Goal: Task Accomplishment & Management: Use online tool/utility

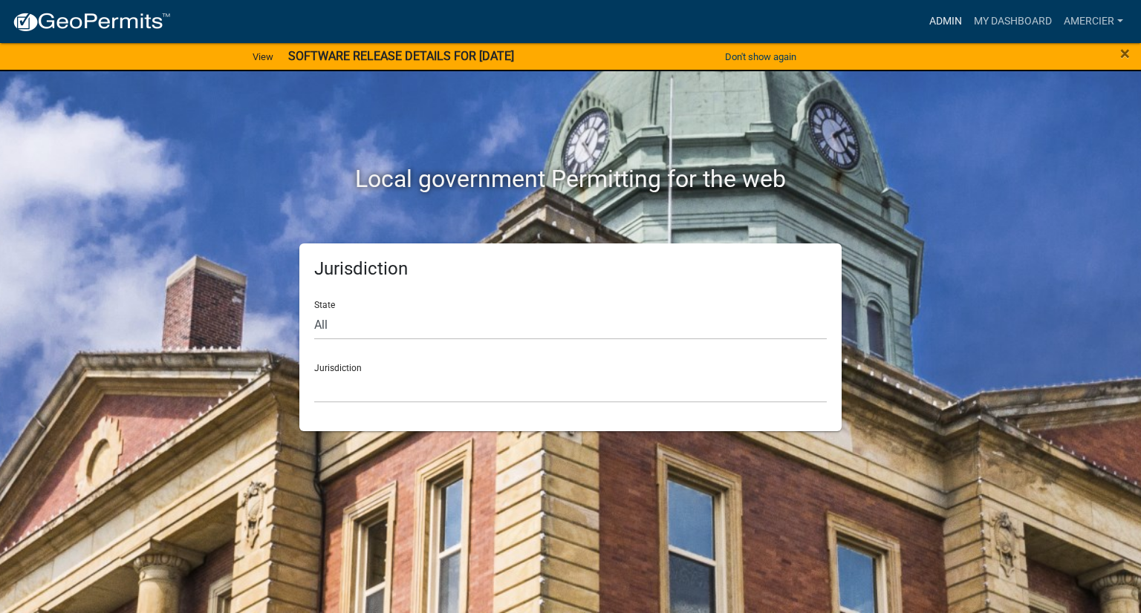
click at [947, 22] on link "Admin" at bounding box center [945, 21] width 45 height 28
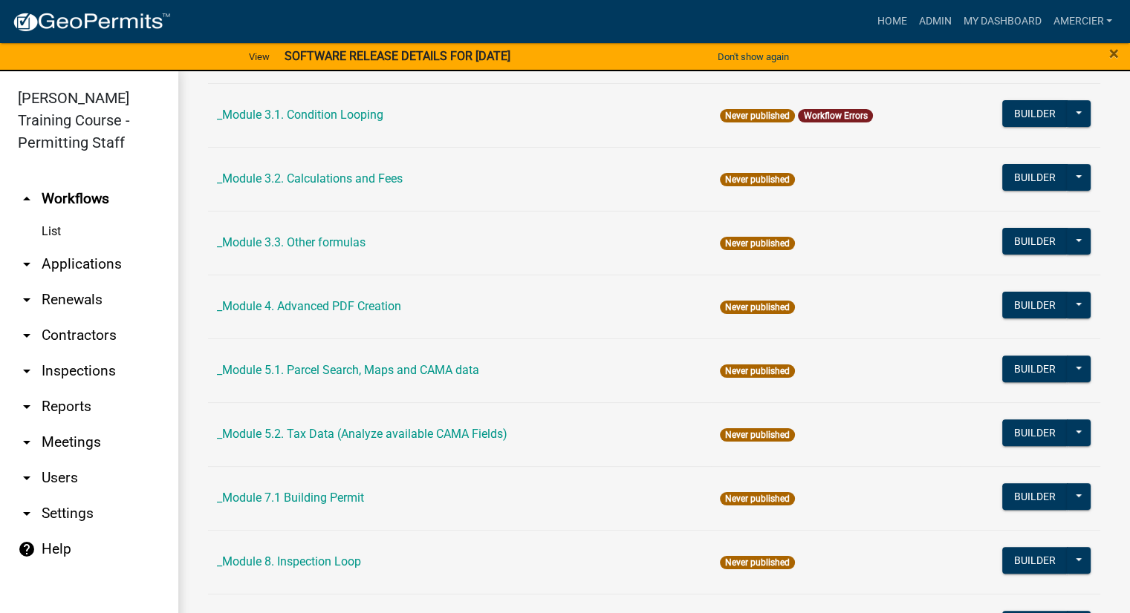
scroll to position [446, 0]
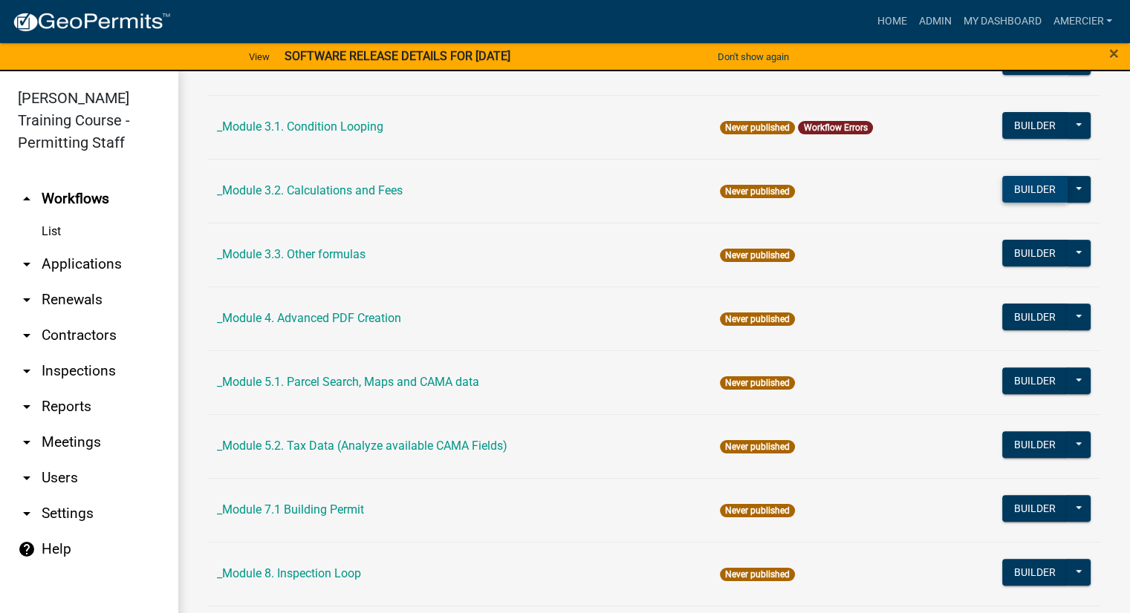
click at [1032, 190] on button "Builder" at bounding box center [1034, 189] width 65 height 27
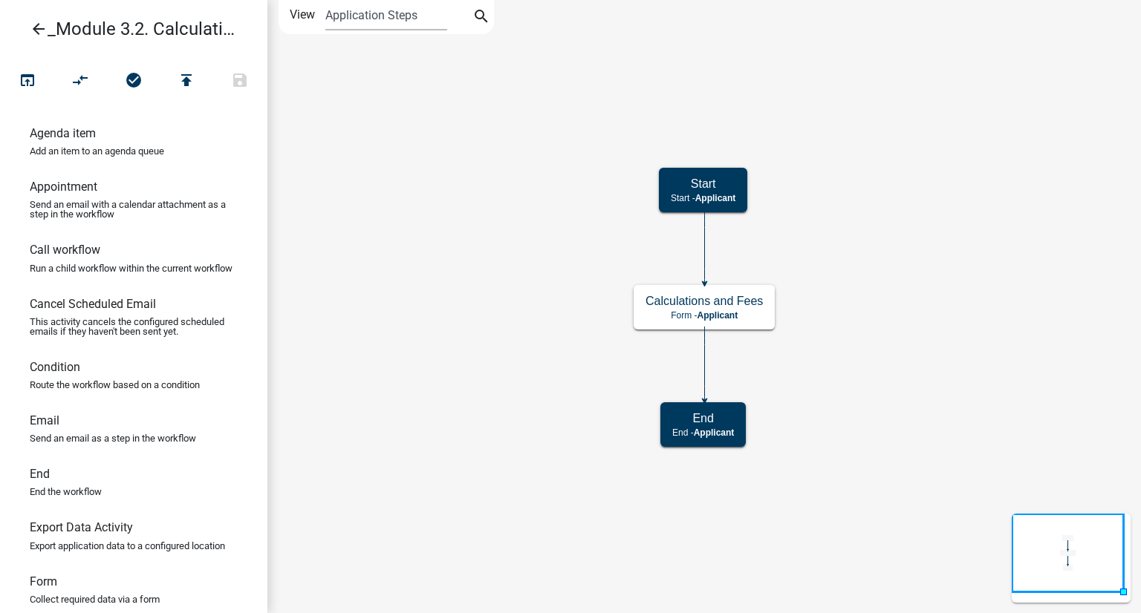
click at [100, 21] on link "arrow_back _Module 3.2. Calculations and Fees" at bounding box center [128, 29] width 232 height 34
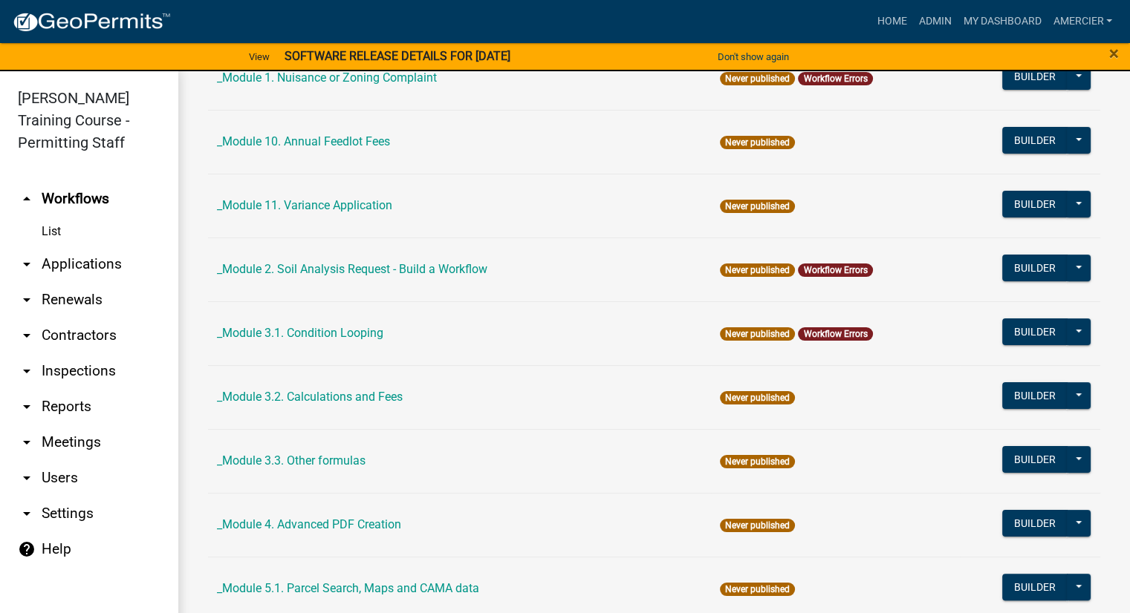
scroll to position [371, 0]
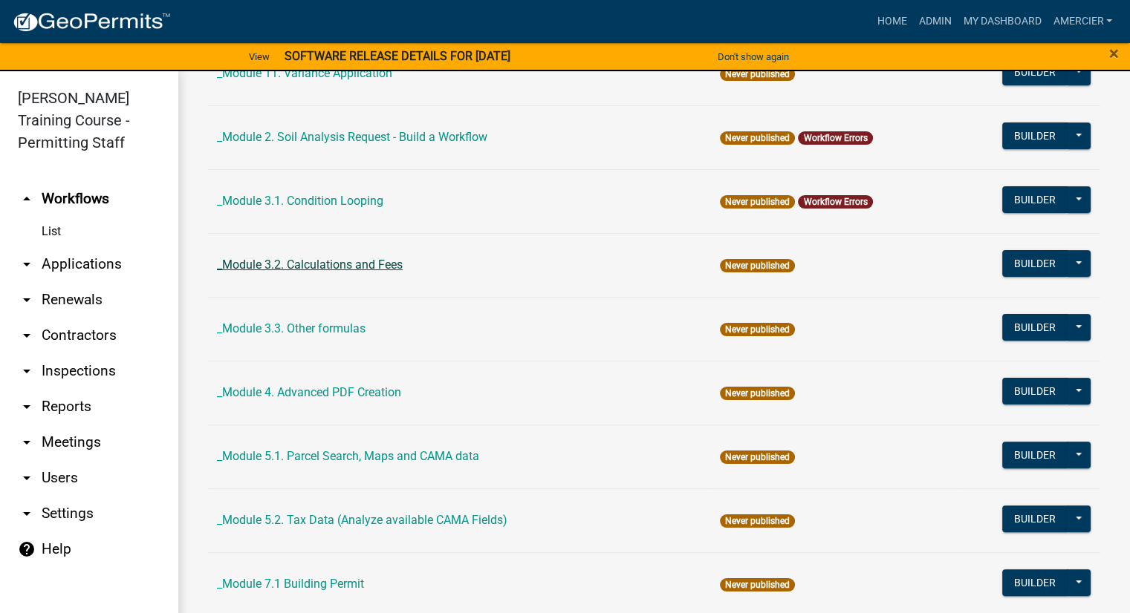
click at [325, 263] on link "_Module 3.2. Calculations and Fees" at bounding box center [310, 265] width 186 height 14
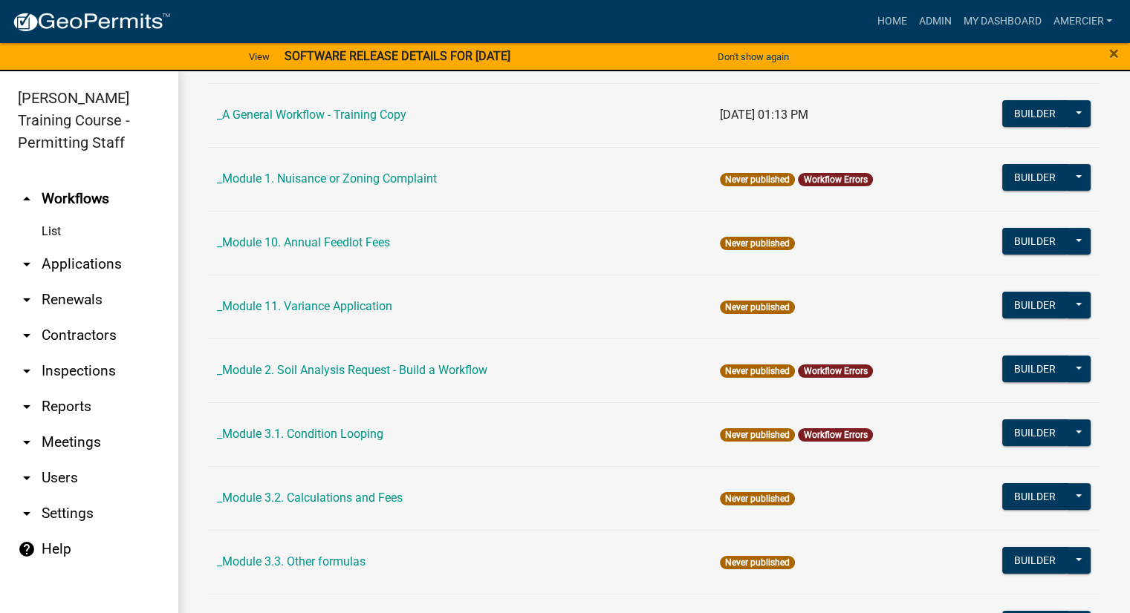
scroll to position [297, 0]
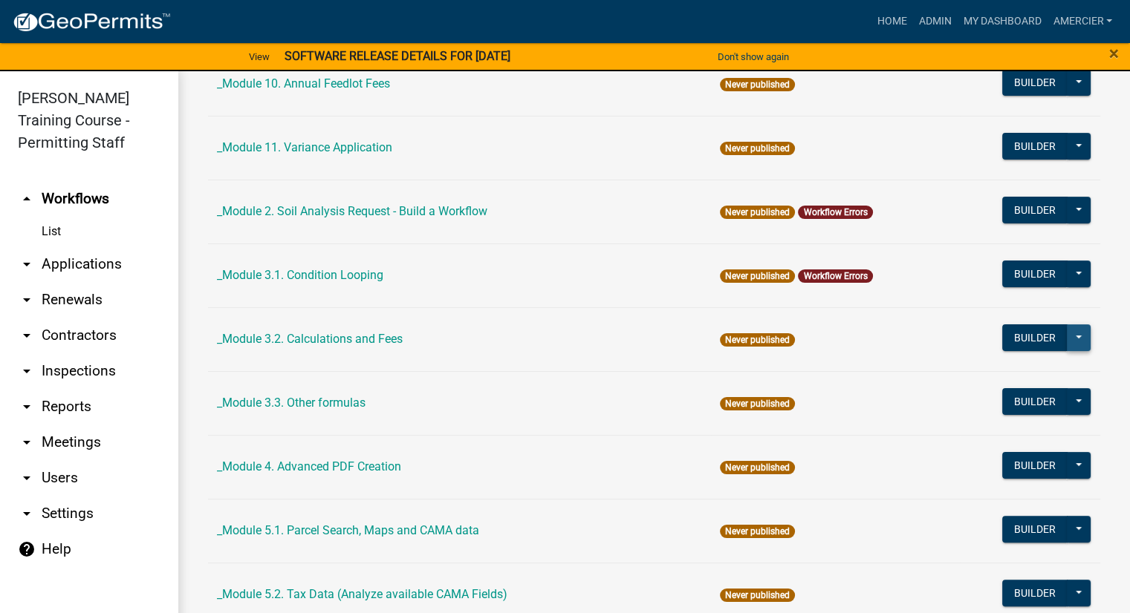
click at [1069, 332] on button at bounding box center [1079, 338] width 24 height 27
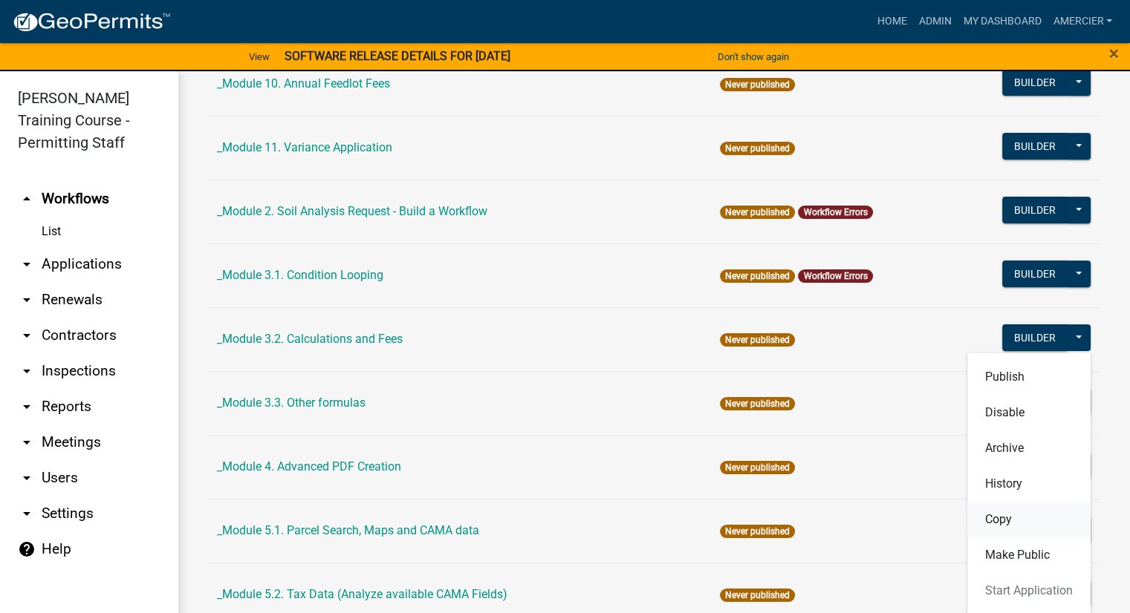
click at [1019, 518] on button "Copy" at bounding box center [1028, 519] width 123 height 36
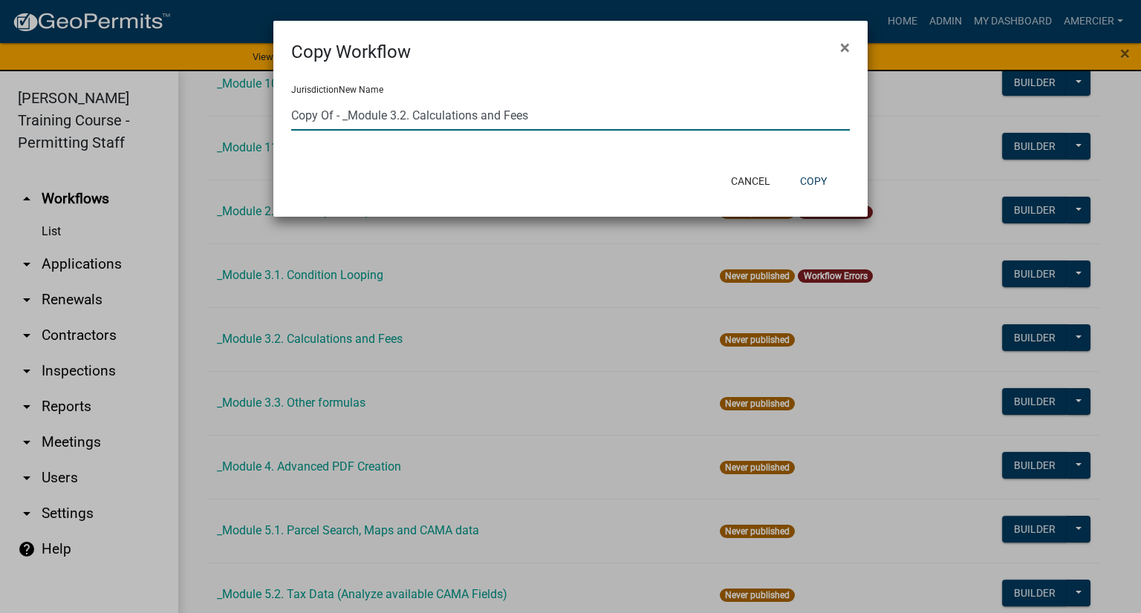
click at [306, 119] on input "Copy Of - _Module 3.2. Calculations and Fees" at bounding box center [570, 115] width 559 height 30
drag, startPoint x: 333, startPoint y: 115, endPoint x: 290, endPoint y: 119, distance: 43.2
click at [290, 119] on div "Jurisdiction New Name Copy Of - _Module 3.2. Calculations and Fees" at bounding box center [570, 113] width 594 height 97
drag, startPoint x: 339, startPoint y: 114, endPoint x: 290, endPoint y: 115, distance: 48.3
click at [290, 115] on div "Jurisdiction New Name Copy Of - _Module 3.2. Calculations and Fees" at bounding box center [570, 113] width 594 height 97
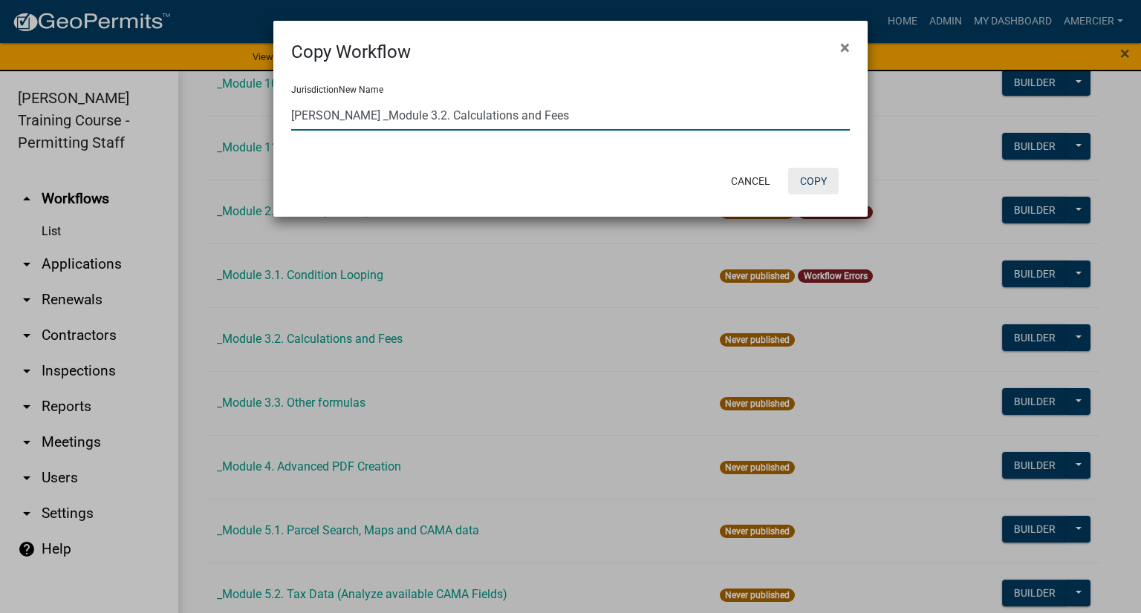
type input "[PERSON_NAME] _Module 3.2. Calculations and Fees"
click at [815, 173] on button "Copy" at bounding box center [813, 181] width 51 height 27
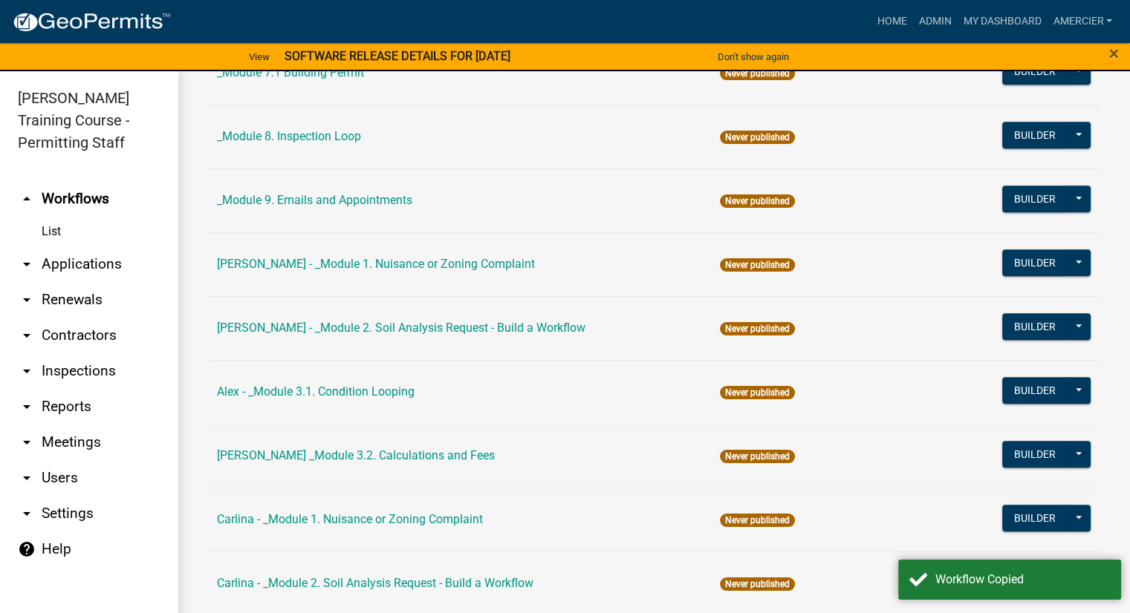
scroll to position [891, 0]
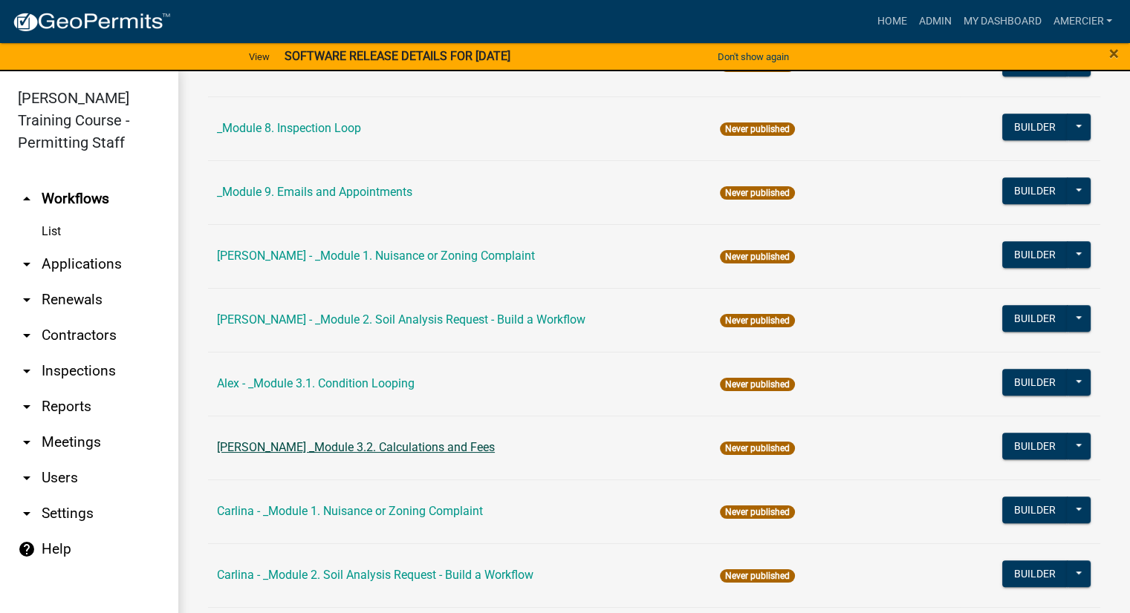
click at [288, 452] on link "[PERSON_NAME] _Module 3.2. Calculations and Fees" at bounding box center [356, 447] width 278 height 14
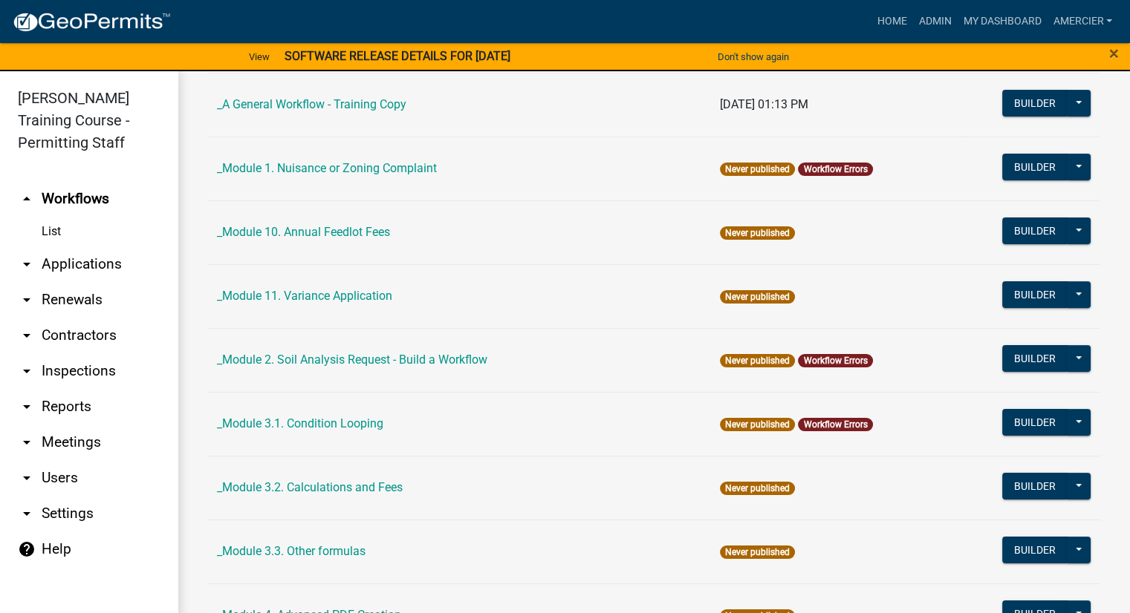
scroll to position [223, 0]
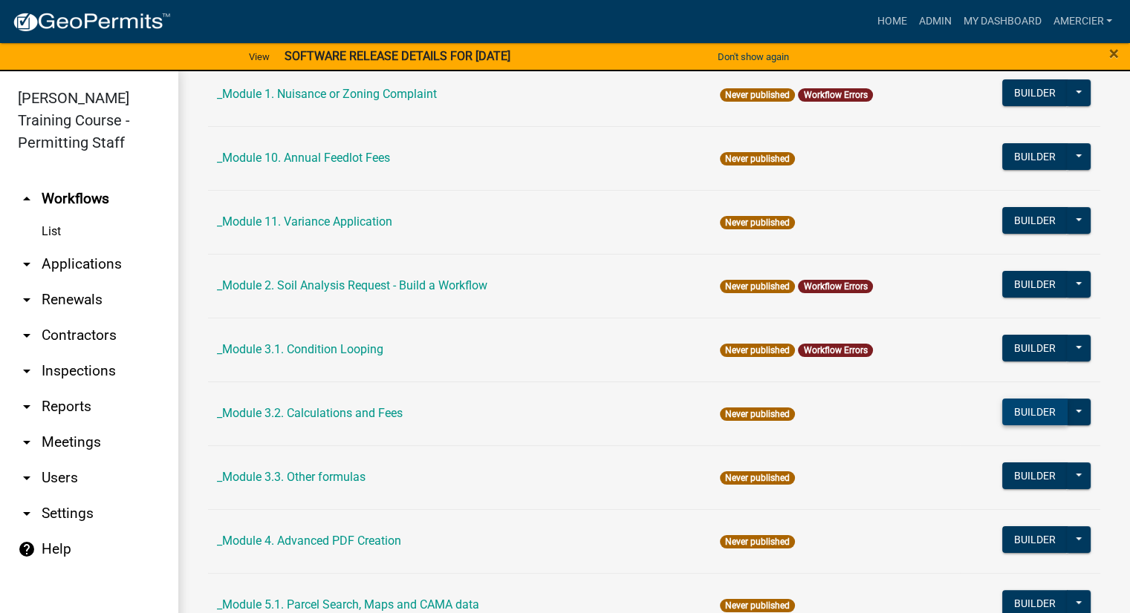
click at [1026, 403] on button "Builder" at bounding box center [1034, 412] width 65 height 27
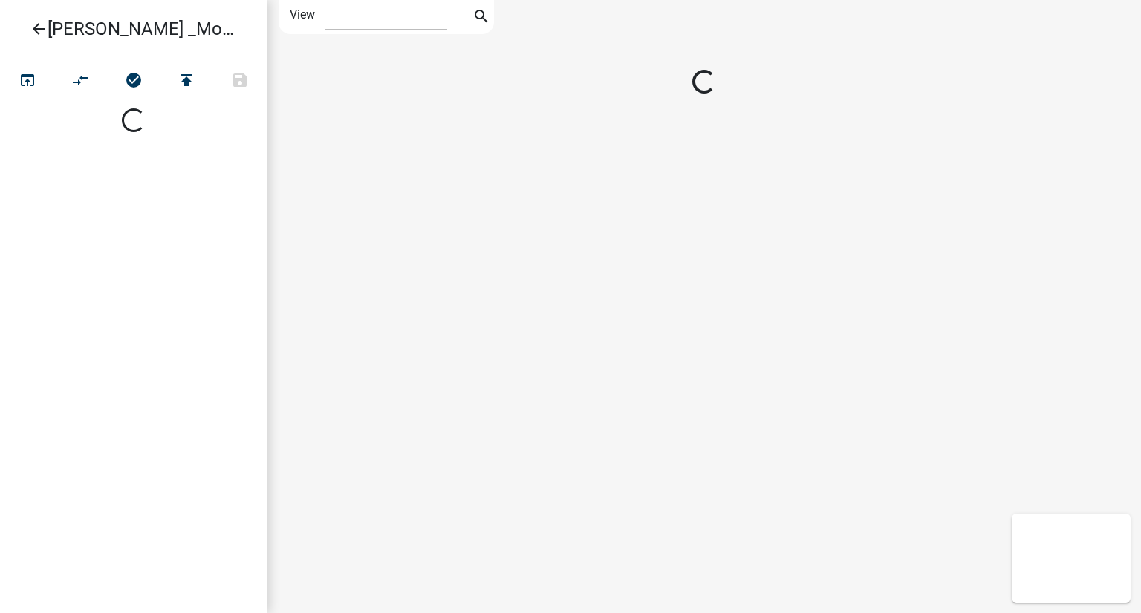
select select "1"
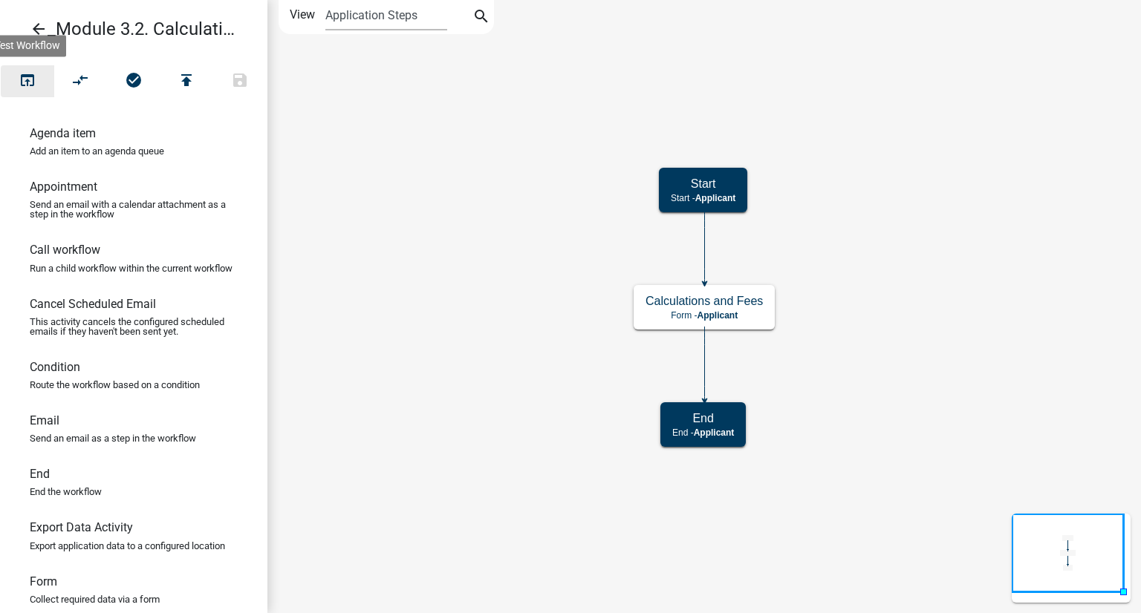
click at [32, 82] on icon "open_in_browser" at bounding box center [28, 81] width 18 height 21
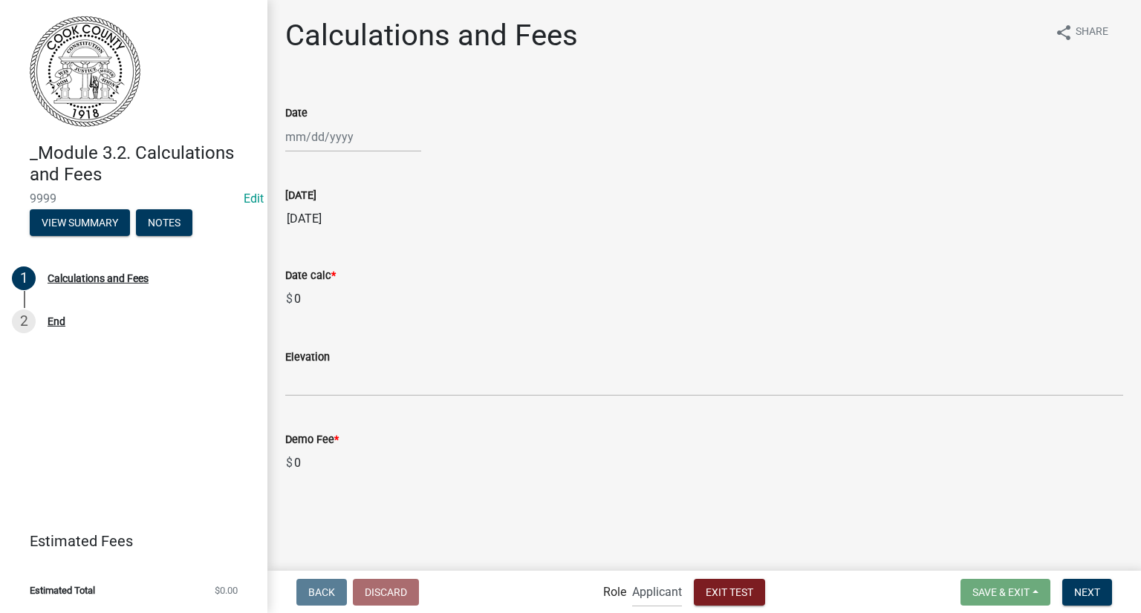
click at [359, 323] on wm-data-entity-input "Date calc * $ 0" at bounding box center [704, 287] width 838 height 82
click at [359, 473] on input "0" at bounding box center [708, 464] width 830 height 30
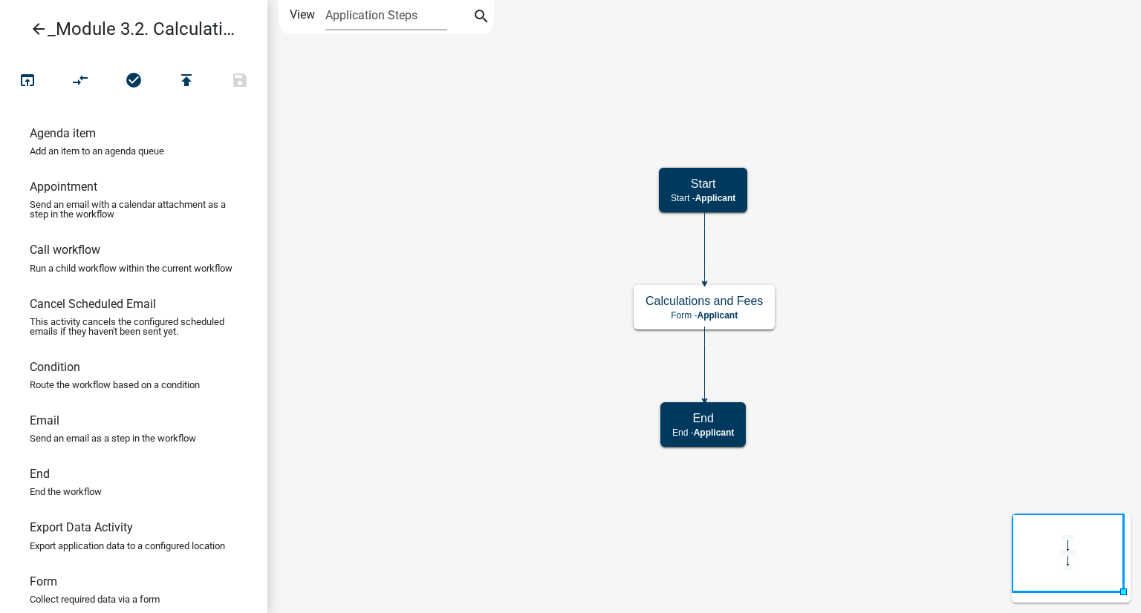
click at [38, 31] on icon "arrow_back" at bounding box center [39, 30] width 18 height 21
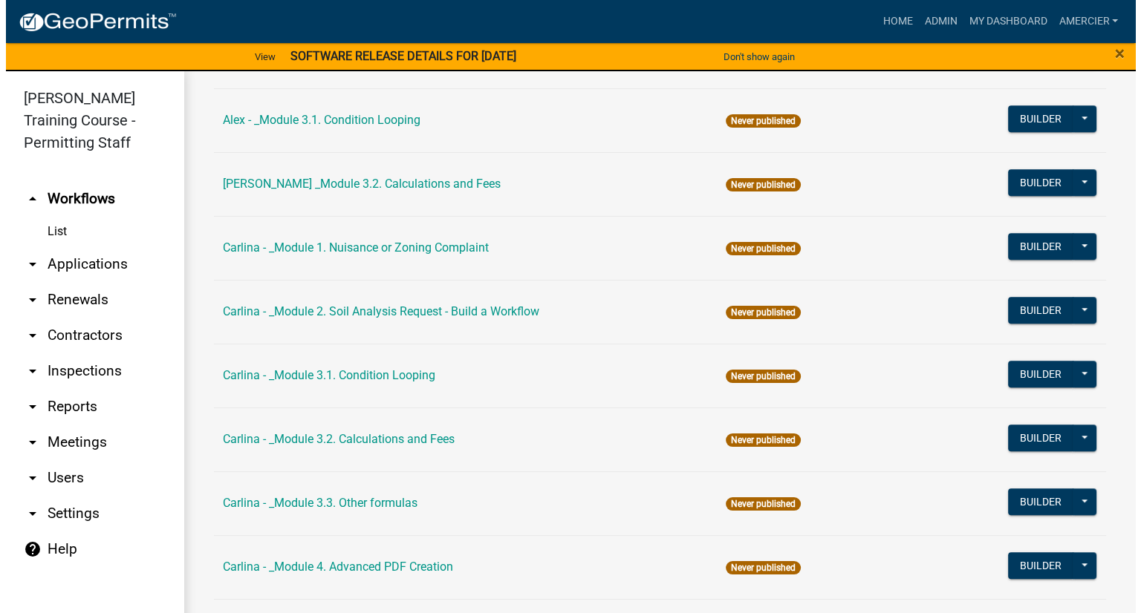
scroll to position [1114, 0]
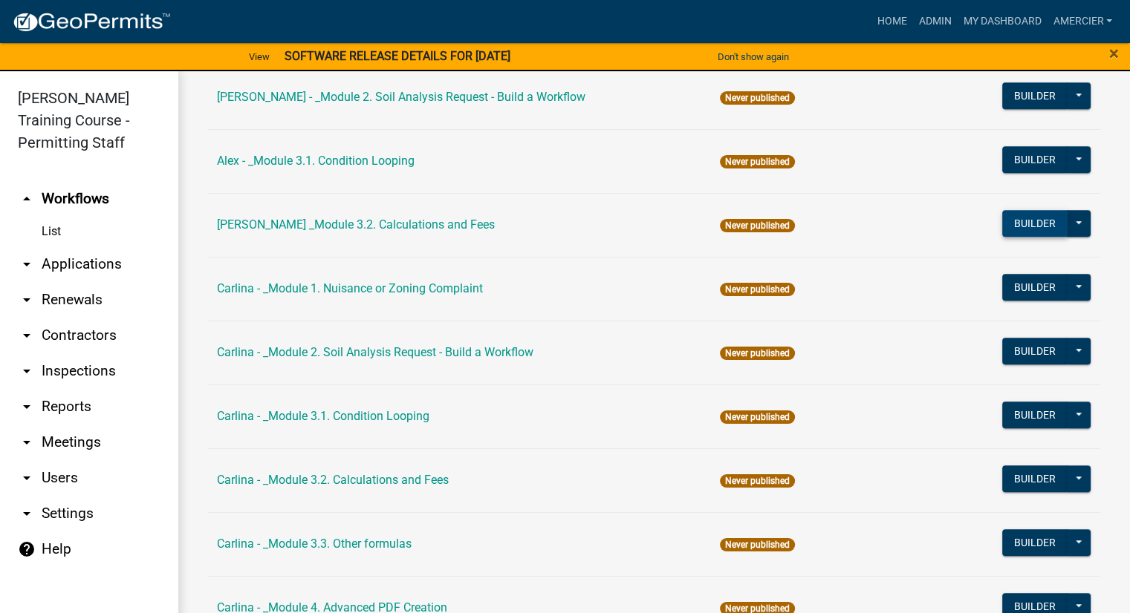
click at [1018, 222] on button "Builder" at bounding box center [1034, 223] width 65 height 27
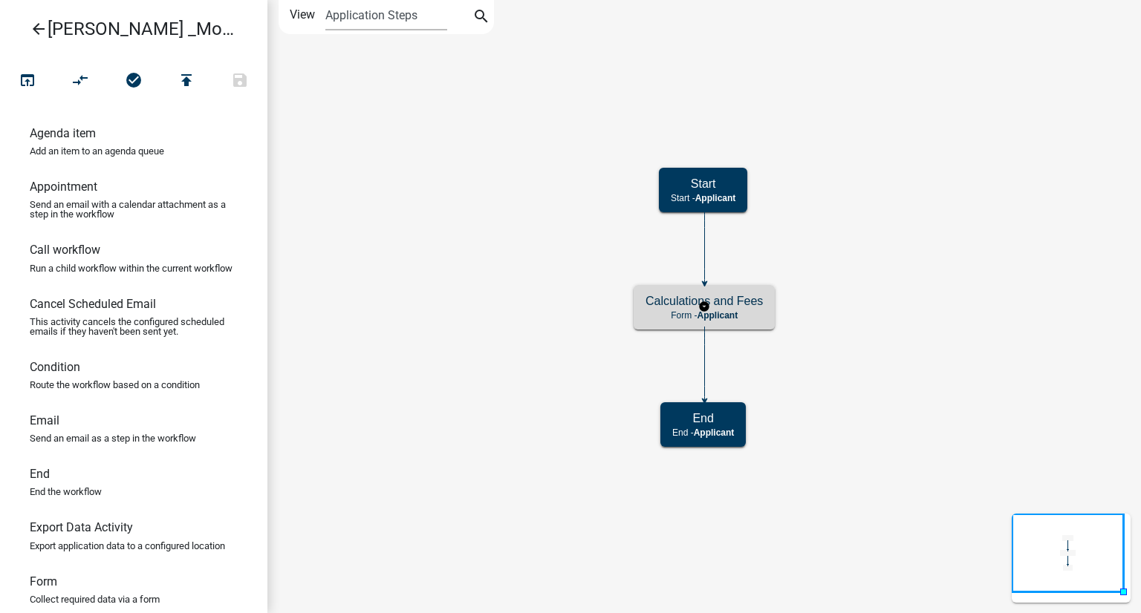
click at [680, 299] on h5 "Calculations and Fees" at bounding box center [703, 301] width 117 height 14
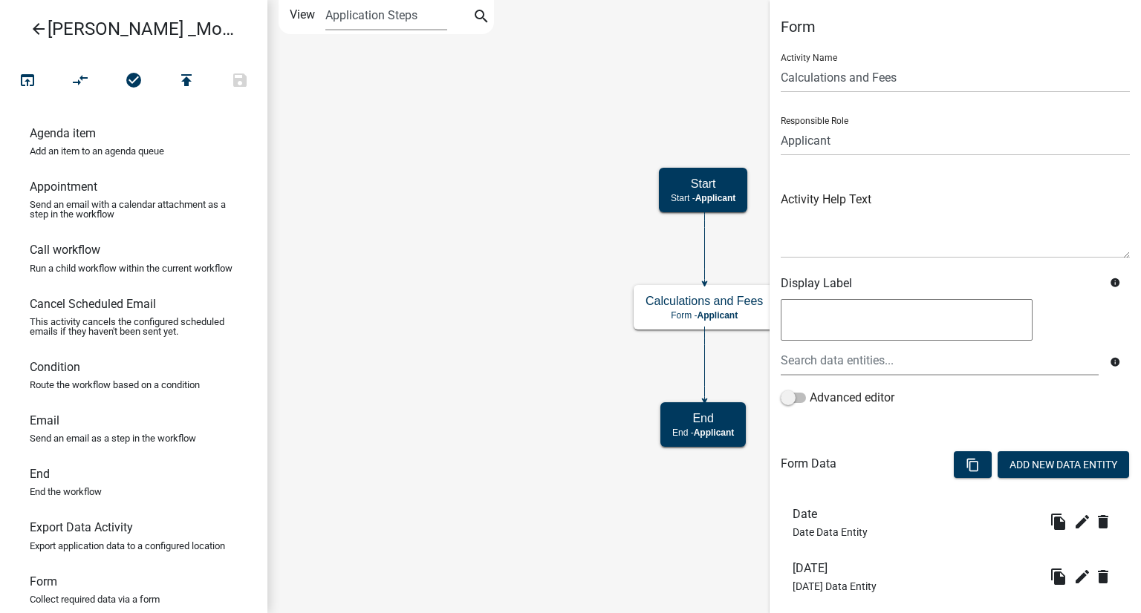
click at [532, 355] on icon "Start Start - Applicant End End - Applicant Calculations and Fees Form - Applic…" at bounding box center [704, 307] width 872 height 612
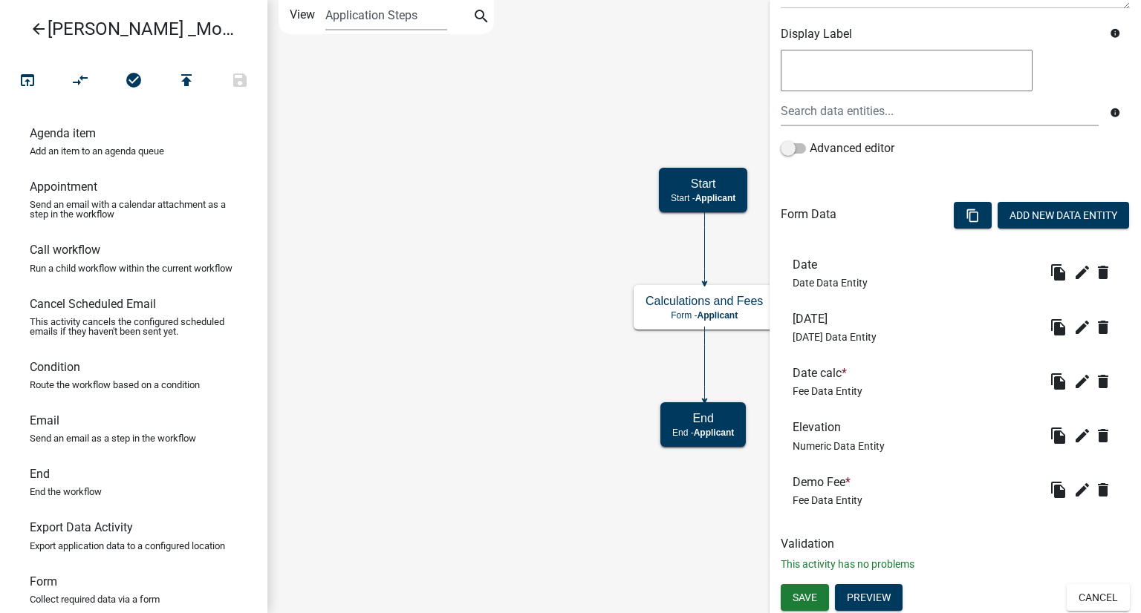
scroll to position [250, 0]
click at [1015, 205] on button "Add New Data Entity" at bounding box center [1062, 214] width 131 height 27
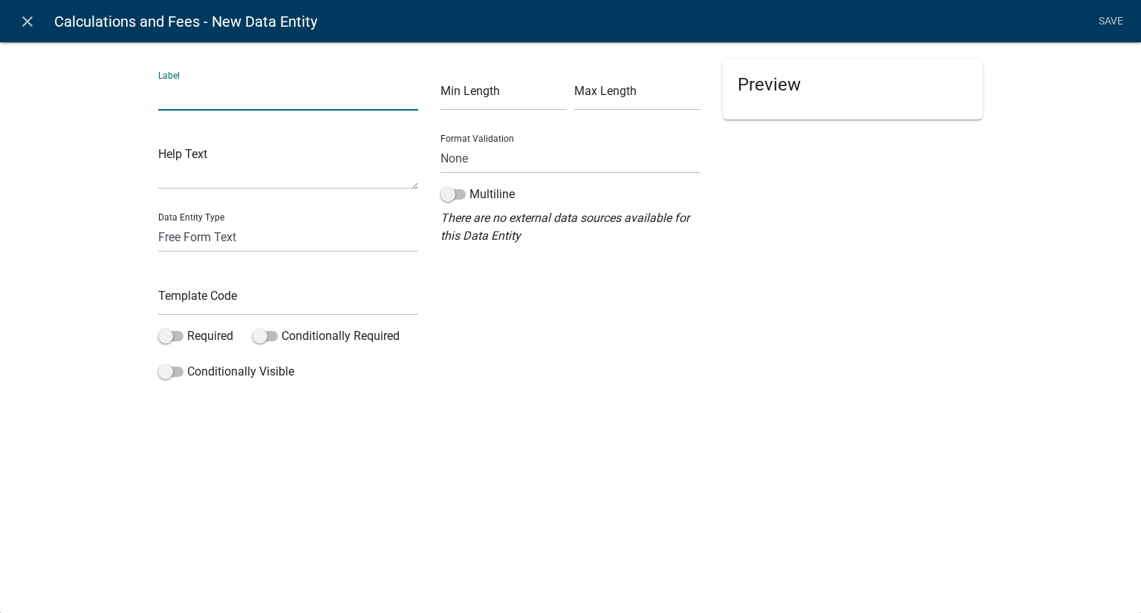
click at [190, 96] on input "text" at bounding box center [288, 95] width 260 height 30
click at [229, 93] on input "Demo FeE" at bounding box center [288, 95] width 260 height 30
type input "Demo Fee"
click at [504, 51] on div "Label Demo Fee Help Text Data Entity Type Free Form Text Document Display Entit…" at bounding box center [570, 218] width 1141 height 400
click at [448, 190] on span at bounding box center [452, 194] width 25 height 10
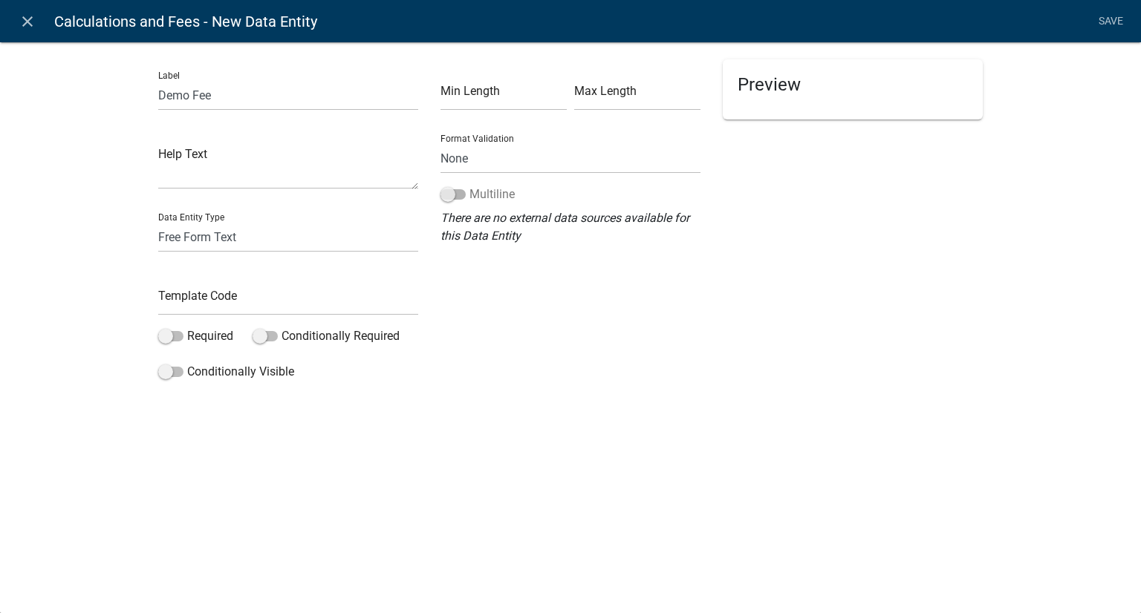
click at [469, 186] on input "Multiline" at bounding box center [469, 186] width 0 height 0
click at [466, 197] on label "Multiline" at bounding box center [477, 195] width 74 height 18
click at [469, 186] on input "Multiline" at bounding box center [469, 186] width 0 height 0
click at [241, 174] on textarea at bounding box center [288, 166] width 260 height 46
click at [32, 25] on icon "close" at bounding box center [28, 22] width 18 height 18
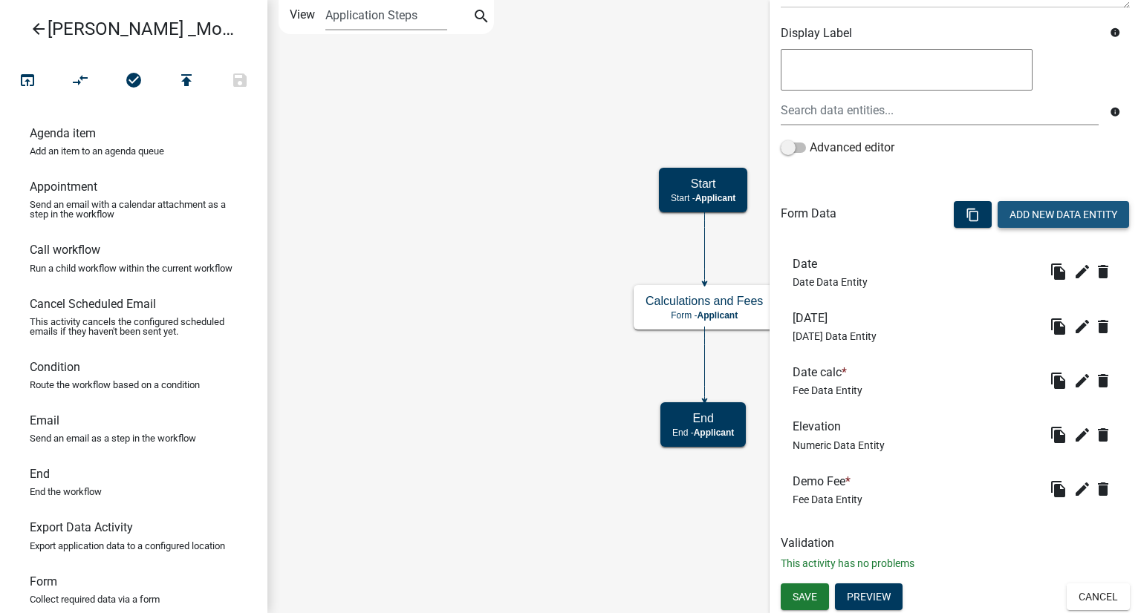
click at [1013, 218] on button "Add New Data Entity" at bounding box center [1062, 214] width 131 height 27
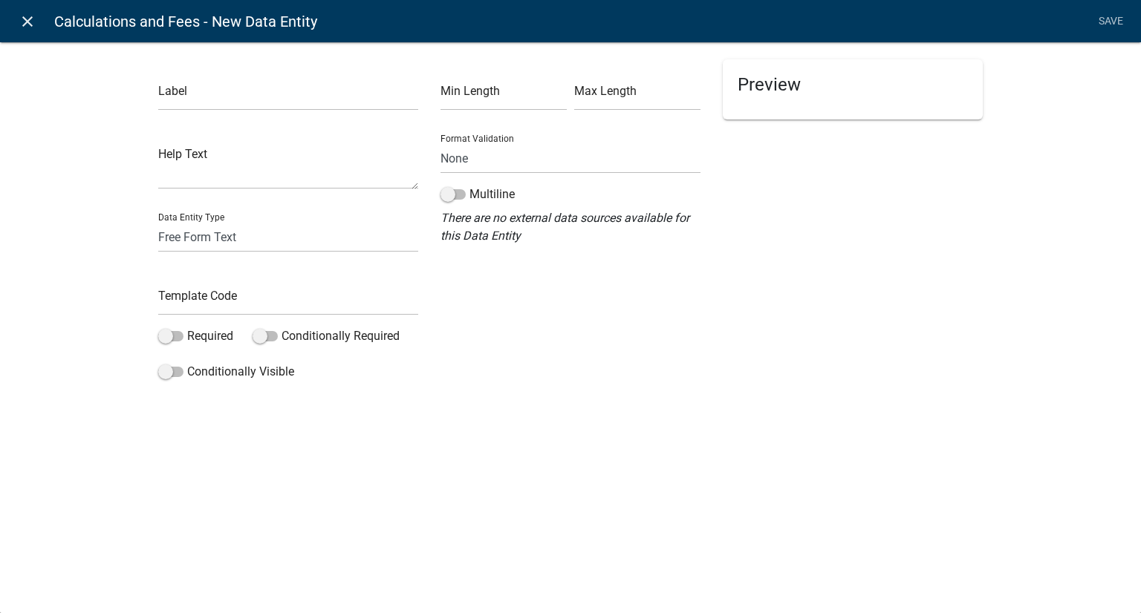
click at [22, 22] on icon "close" at bounding box center [28, 22] width 18 height 18
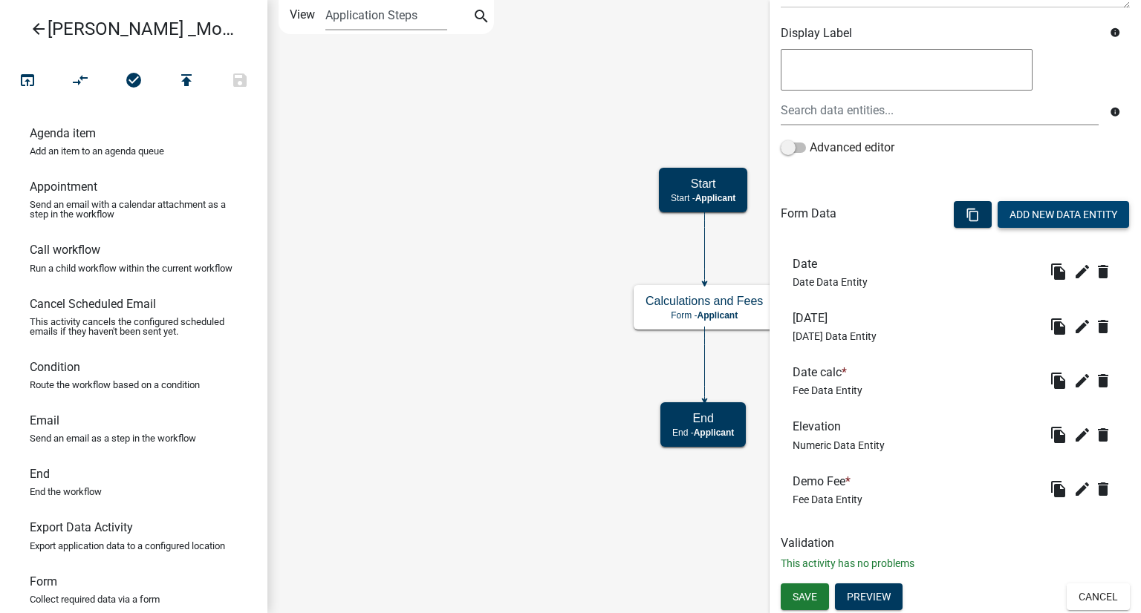
click at [801, 385] on span "Fee Data Entity" at bounding box center [827, 391] width 70 height 12
click at [1073, 492] on icon "edit" at bounding box center [1082, 490] width 18 height 18
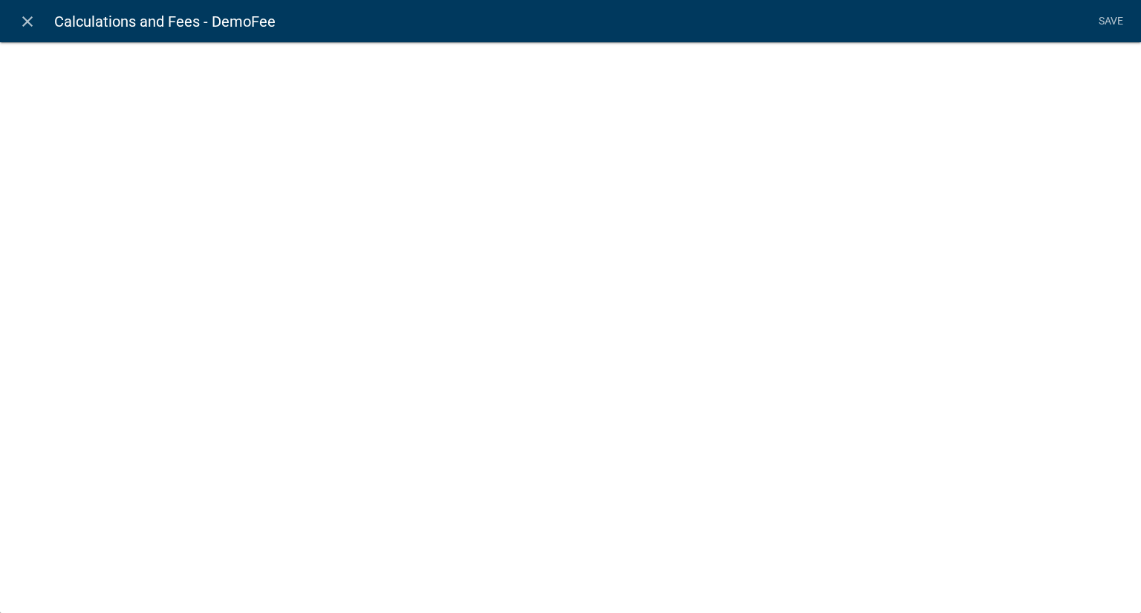
select select "fee"
select select "CURRENT_ACTIVITY"
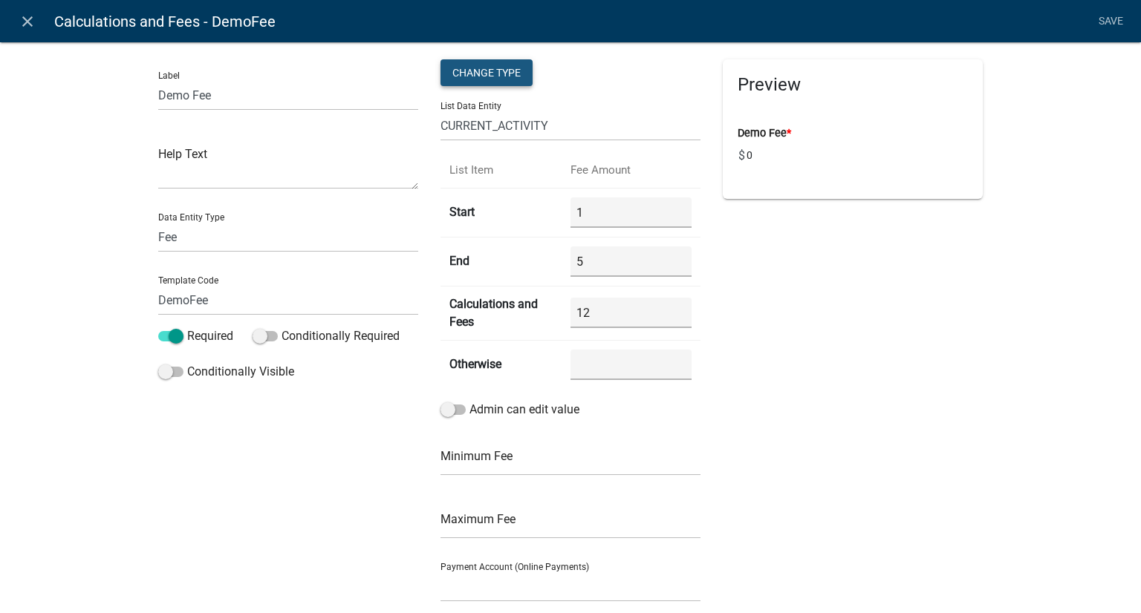
click at [458, 63] on div "Change Type" at bounding box center [486, 72] width 92 height 27
select select "1"
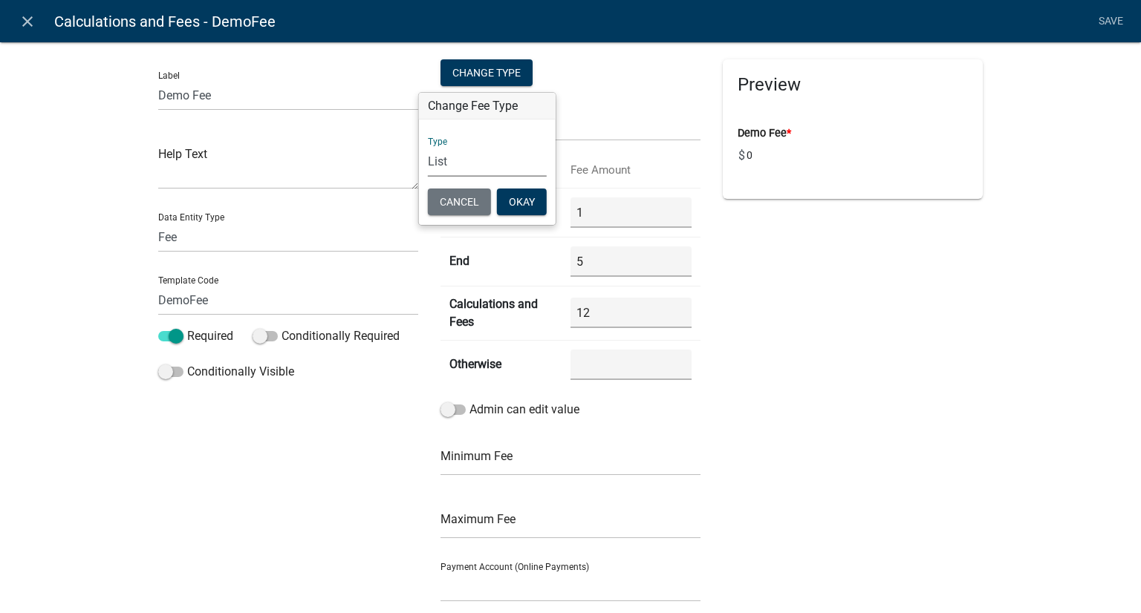
click at [432, 161] on select "Simple List Advanced" at bounding box center [487, 161] width 119 height 30
click at [428, 146] on select "Simple List Advanced" at bounding box center [487, 161] width 119 height 30
click at [519, 209] on button "Okay" at bounding box center [522, 202] width 50 height 27
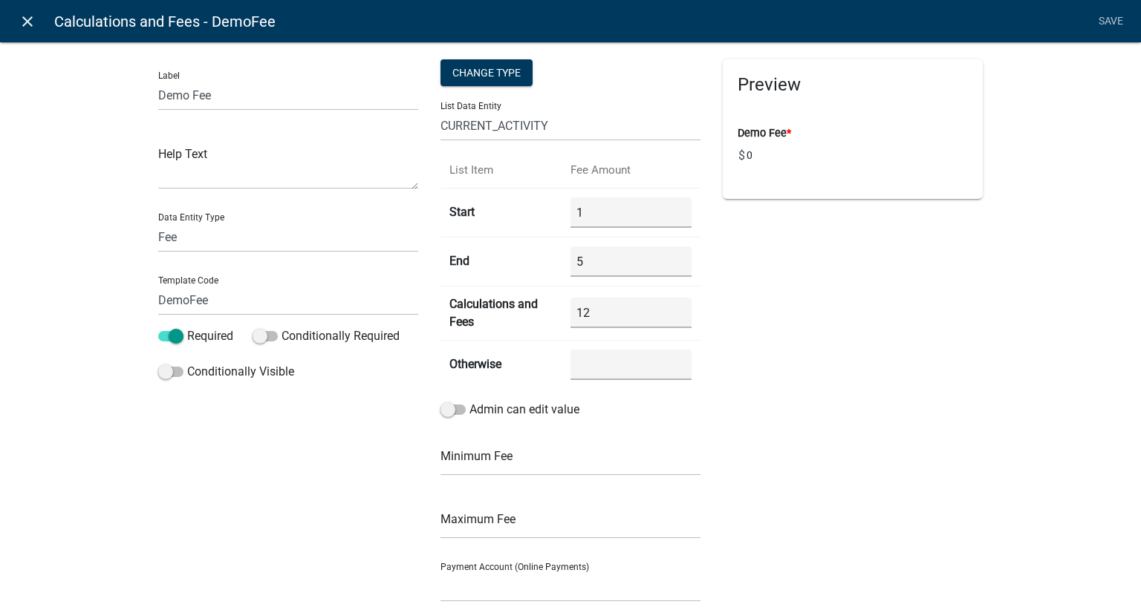
click at [27, 22] on icon "close" at bounding box center [28, 22] width 18 height 18
